Goal: Transaction & Acquisition: Purchase product/service

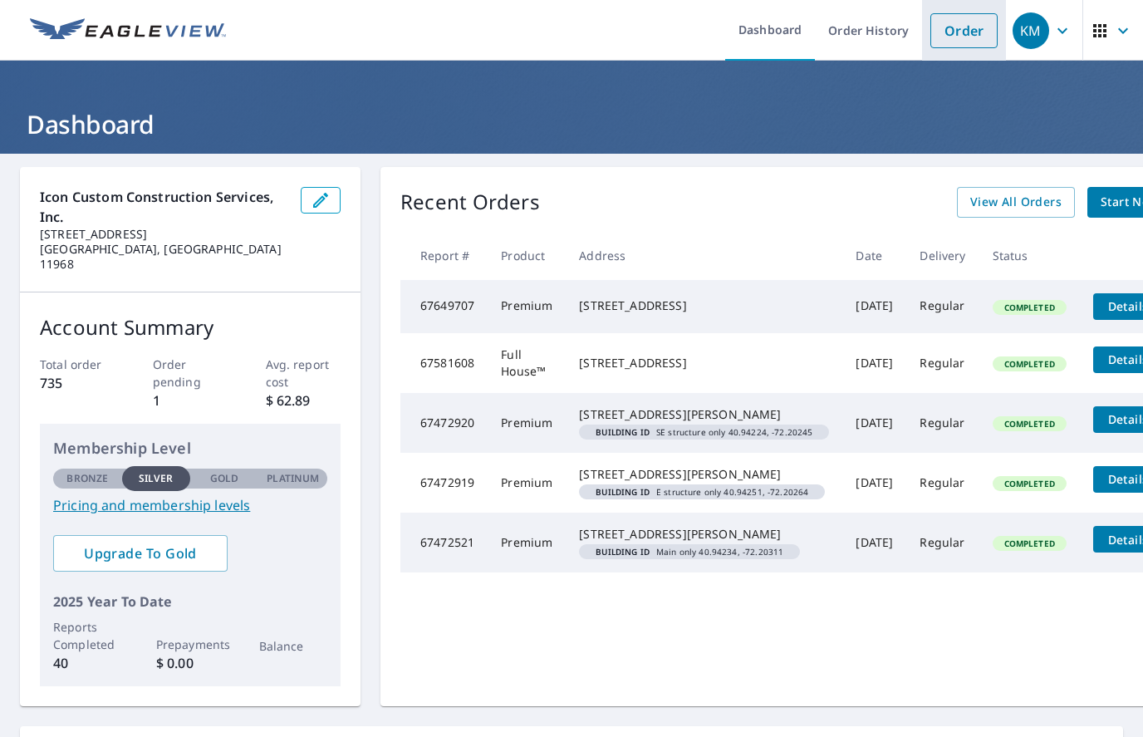
click at [971, 26] on link "Order" at bounding box center [963, 30] width 67 height 35
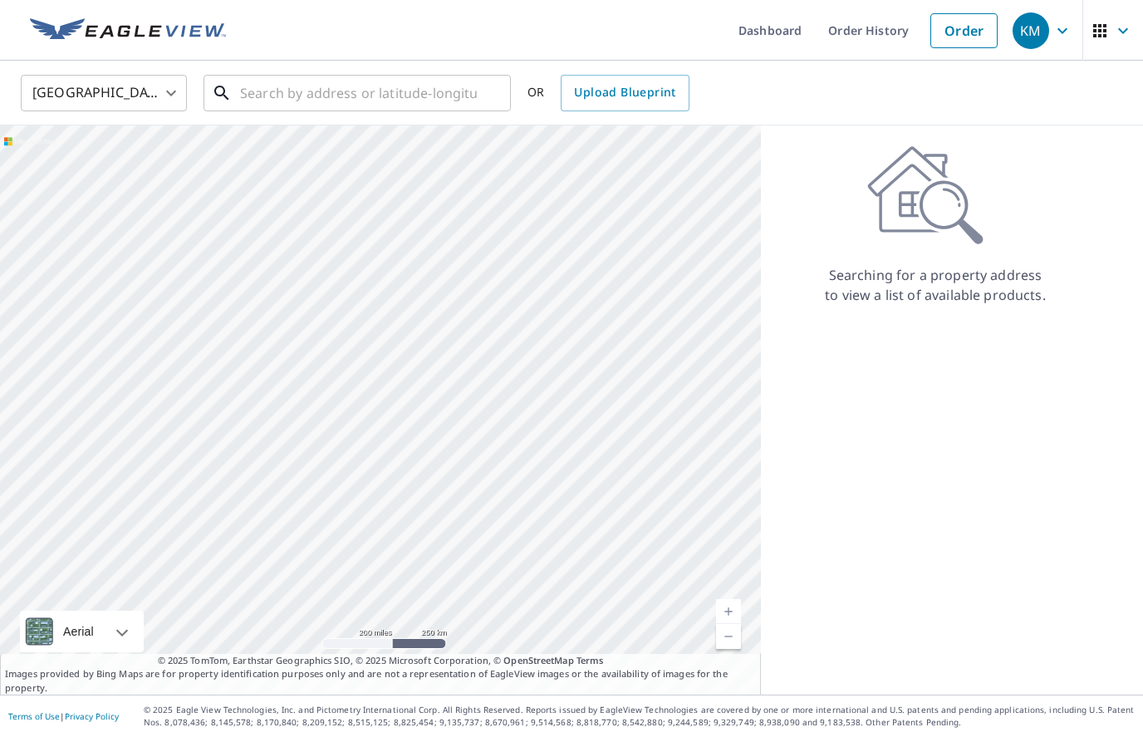
click at [357, 84] on input "text" at bounding box center [358, 93] width 237 height 47
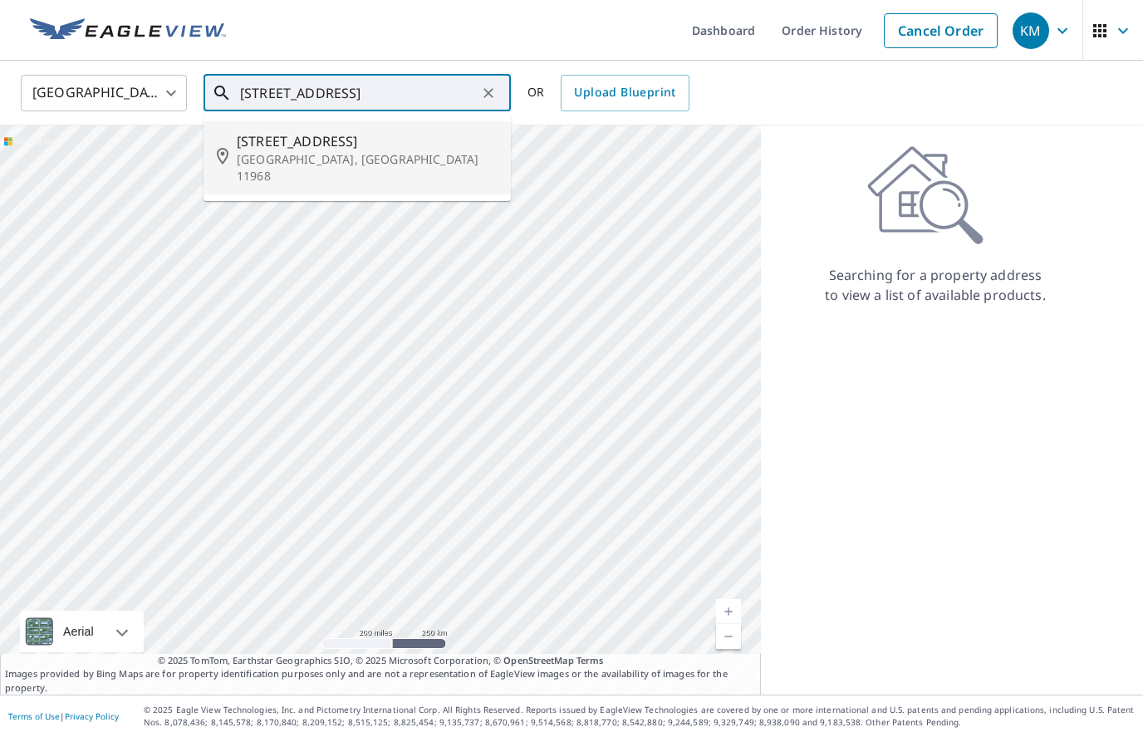
click at [325, 146] on span "2442 N SEa Rd" at bounding box center [367, 141] width 261 height 20
type input "2442 N SEa Rd Southampton, NY 11968"
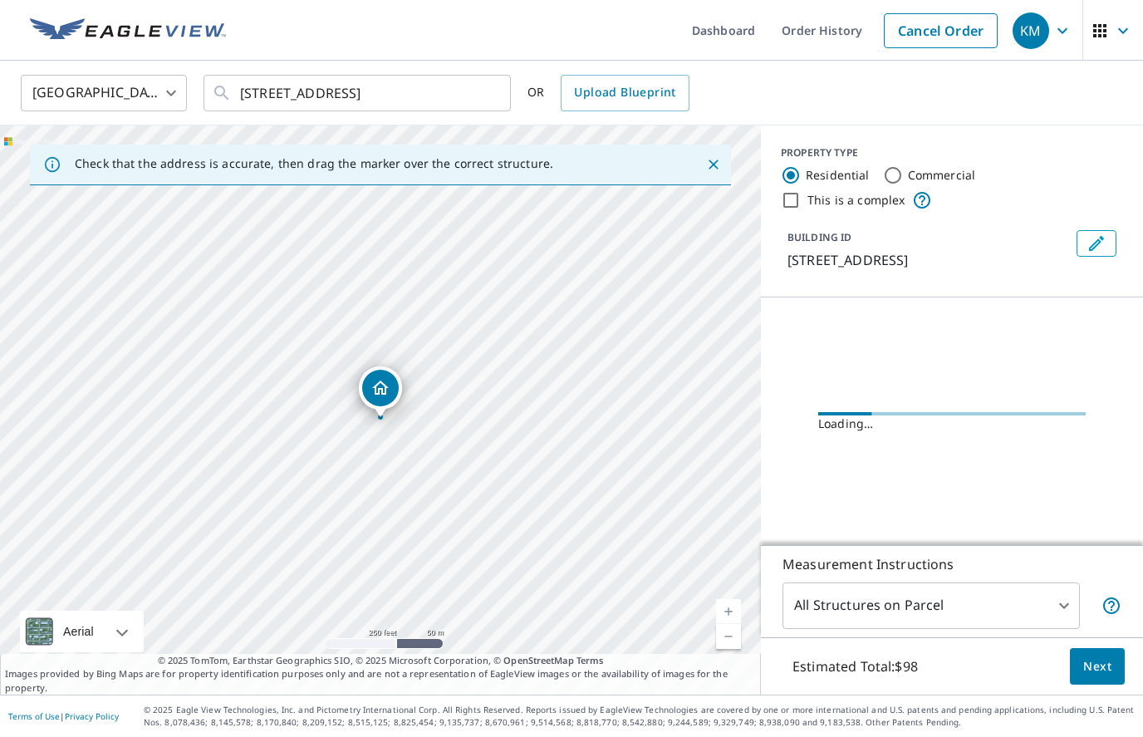
click at [725, 624] on link "Current Level 17, Zoom In" at bounding box center [728, 611] width 25 height 25
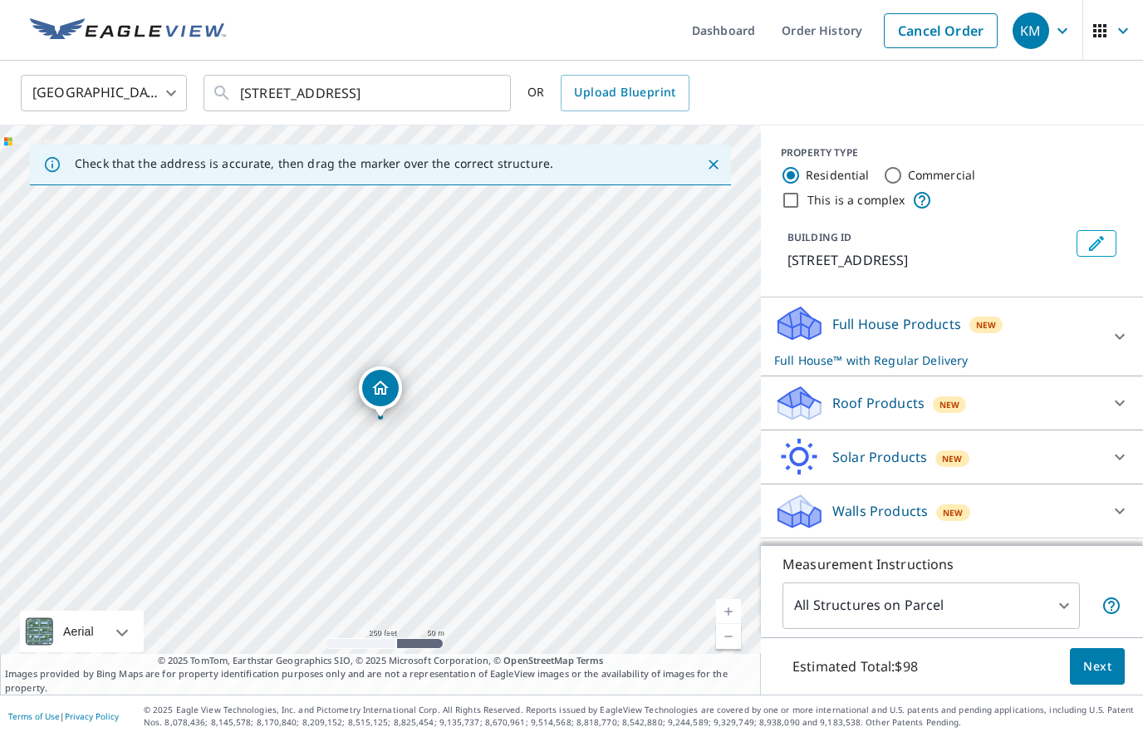
click at [725, 624] on link "Current Level 17, Zoom In" at bounding box center [728, 611] width 25 height 25
click at [727, 624] on link "Current Level 18, Zoom In" at bounding box center [728, 611] width 25 height 25
click at [890, 404] on p "Roof Products" at bounding box center [878, 403] width 92 height 20
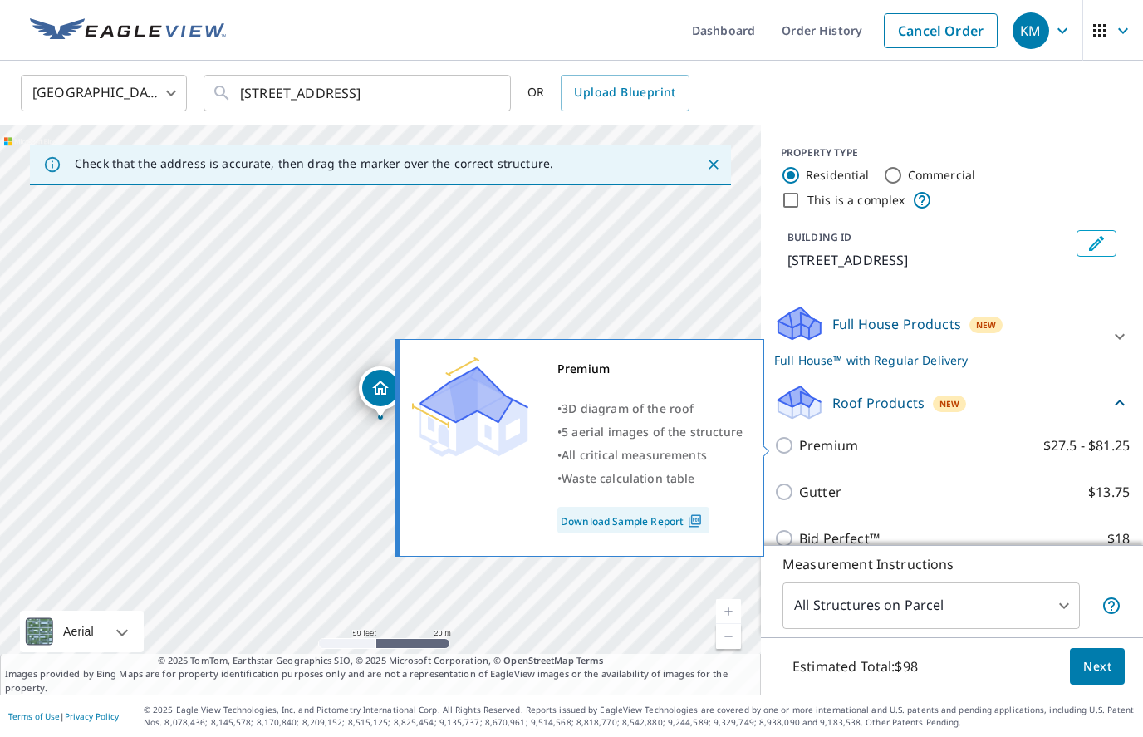
click at [832, 448] on p "Premium" at bounding box center [828, 445] width 59 height 20
click at [799, 448] on input "Premium $27.5 - $81.25" at bounding box center [786, 445] width 25 height 20
checkbox input "true"
checkbox input "false"
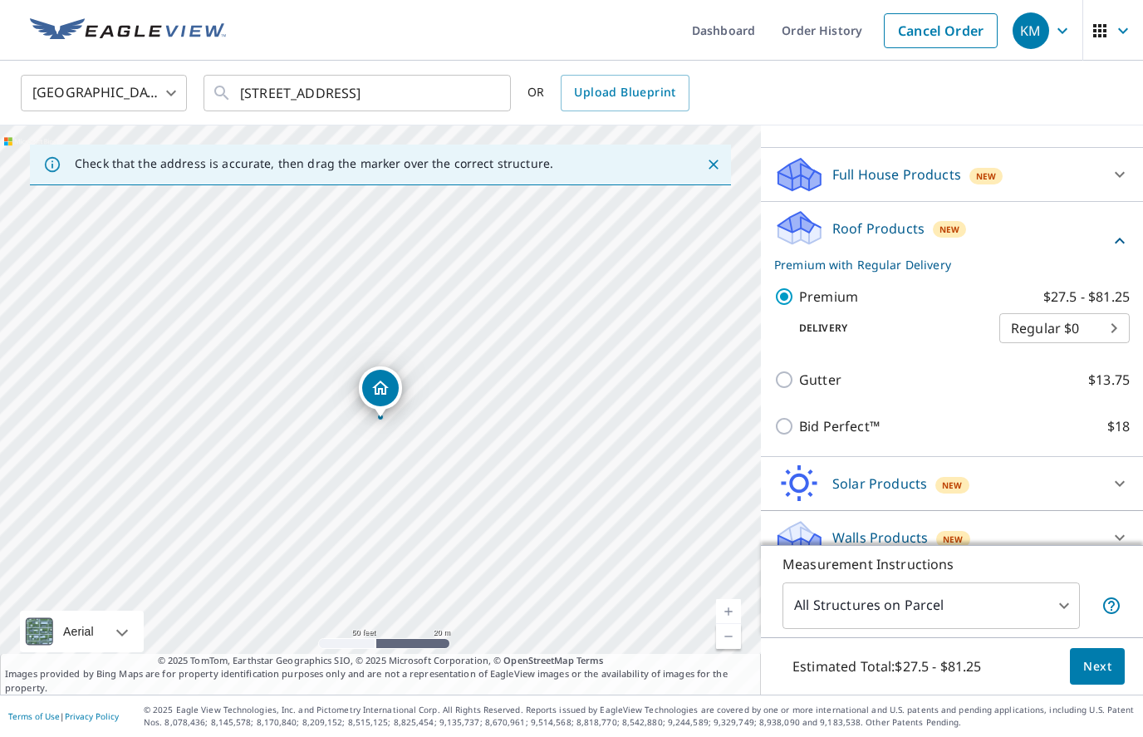
scroll to position [149, 0]
click at [1008, 630] on body "KM KM Dashboard Order History Cancel Order KM United States US ​ 2442 N SEa Rd …" at bounding box center [571, 368] width 1143 height 737
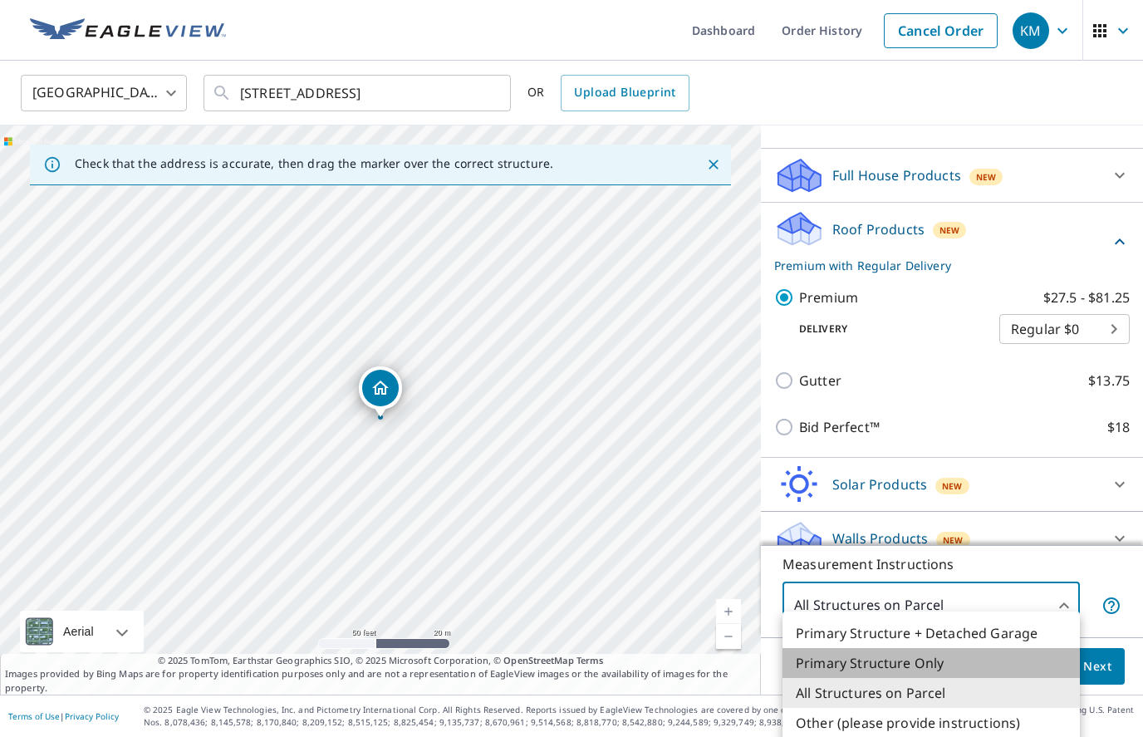
click at [938, 660] on li "Primary Structure Only" at bounding box center [930, 663] width 297 height 30
type input "2"
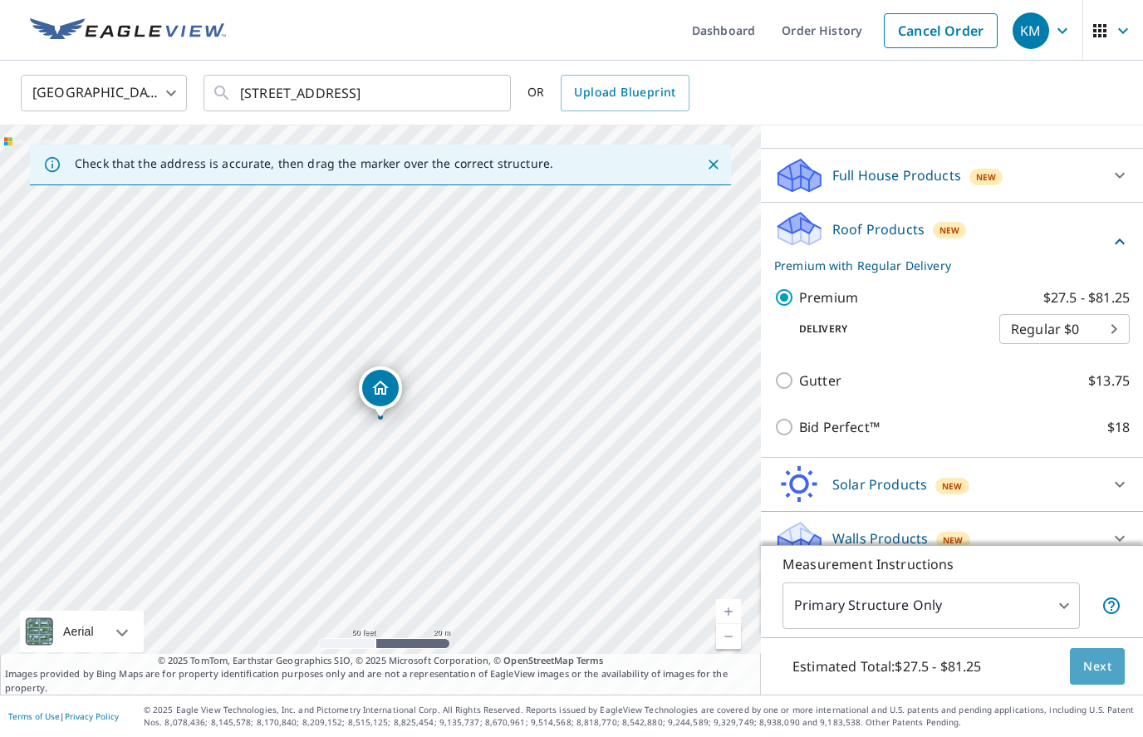
click at [1102, 677] on span "Next" at bounding box center [1097, 666] width 28 height 21
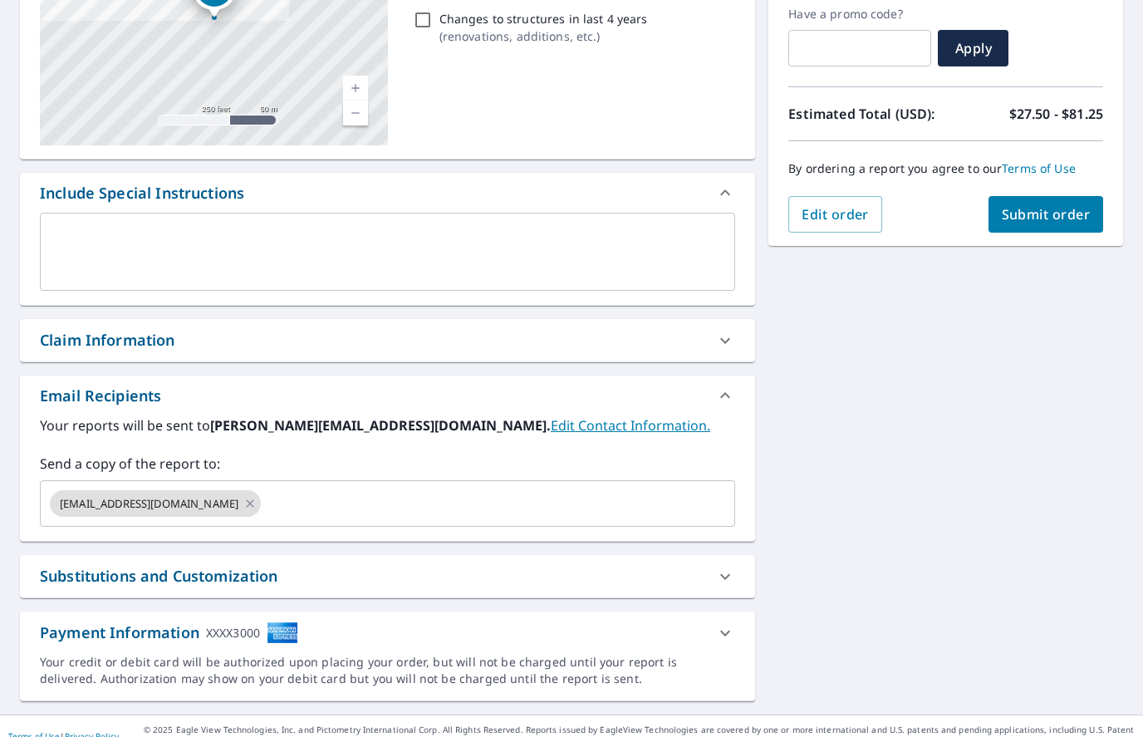
scroll to position [283, 0]
click at [1060, 218] on span "Submit order" at bounding box center [1046, 215] width 89 height 18
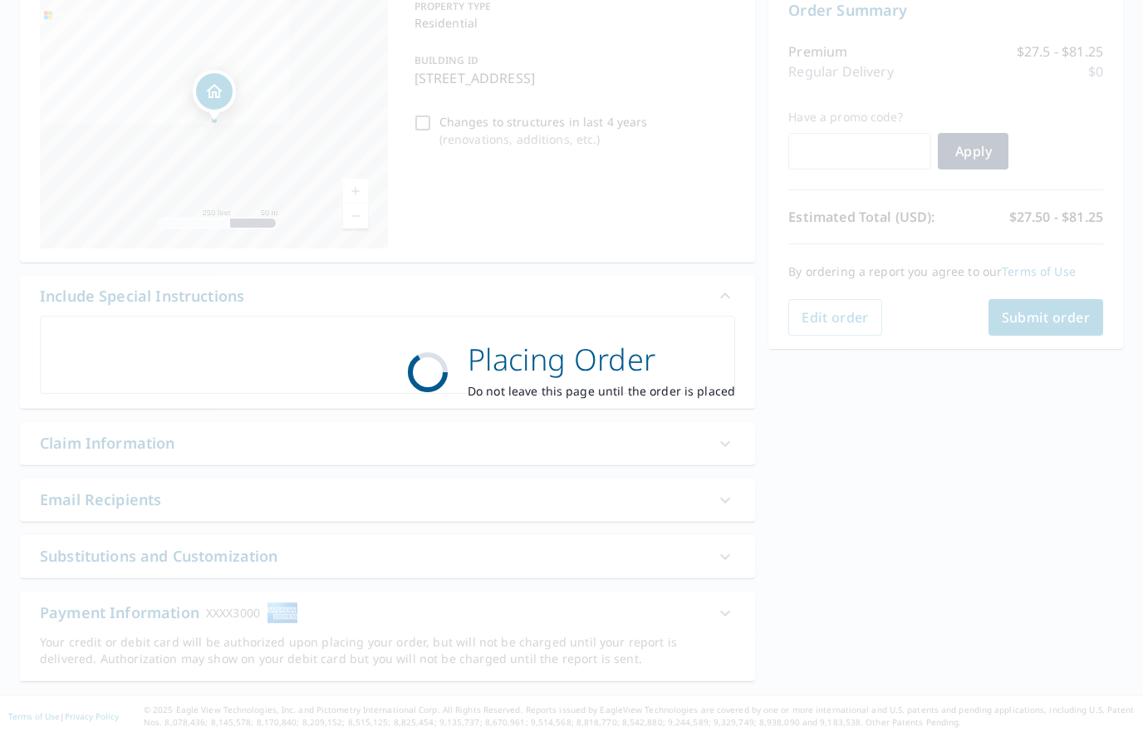
scroll to position [160, 0]
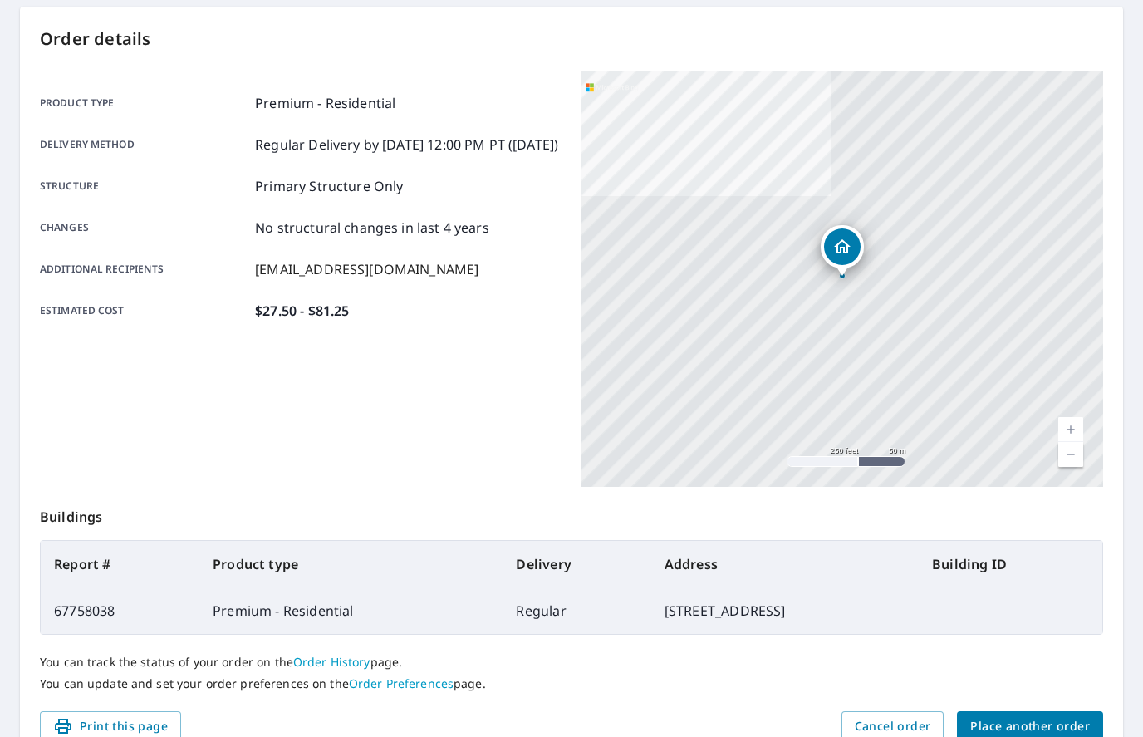
click at [589, 41] on p "Order details" at bounding box center [571, 39] width 1063 height 25
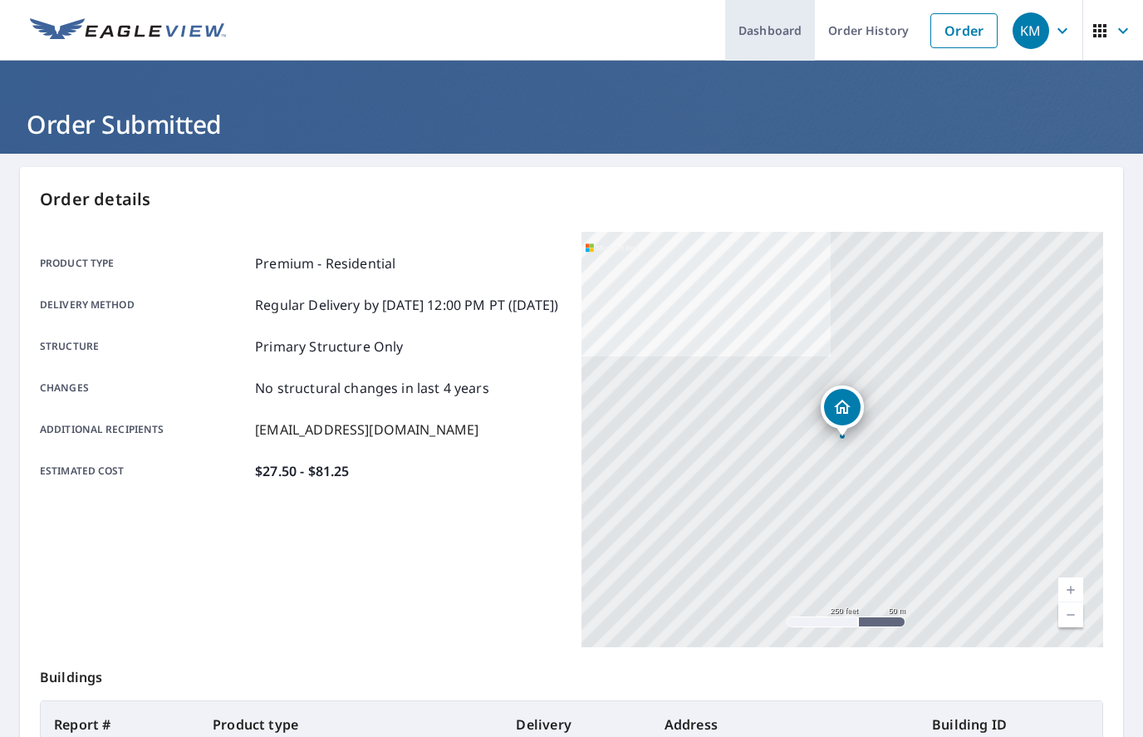
click at [730, 21] on link "Dashboard" at bounding box center [770, 30] width 90 height 61
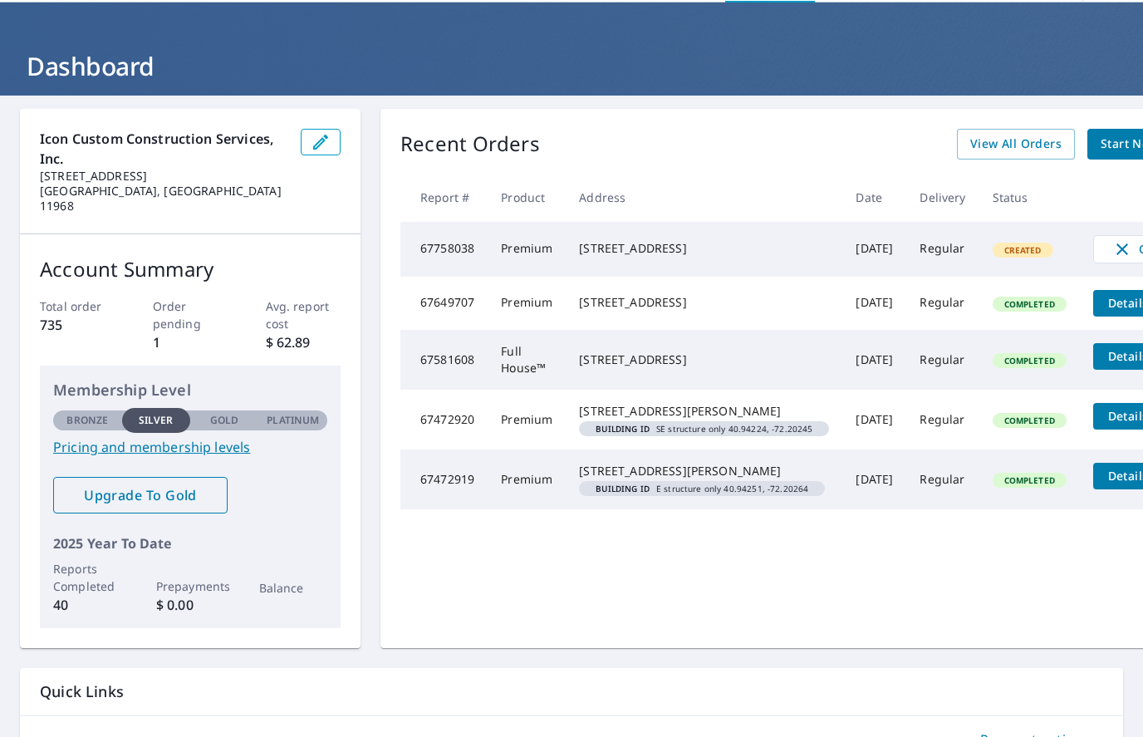
scroll to position [59, 0]
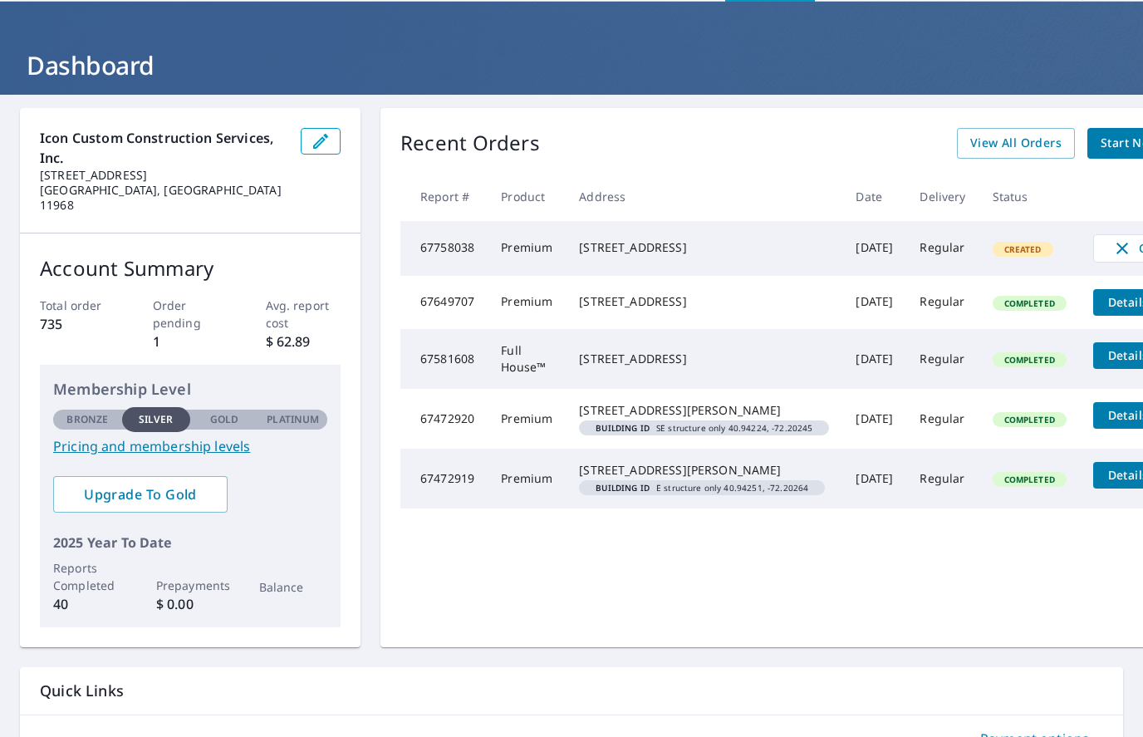
click at [225, 412] on p "Gold" at bounding box center [224, 419] width 28 height 15
click at [183, 436] on link "Pricing and membership levels" at bounding box center [190, 446] width 274 height 20
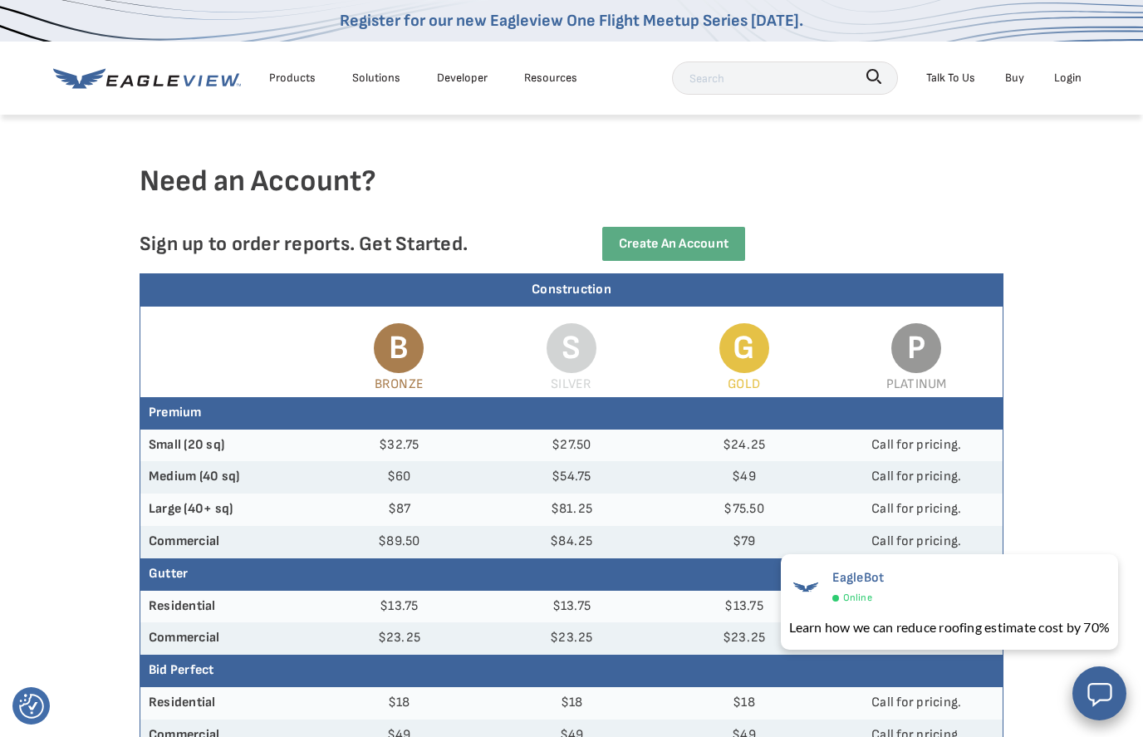
click at [184, 76] on icon at bounding box center [190, 80] width 12 height 11
